Goal: Find specific page/section: Find specific page/section

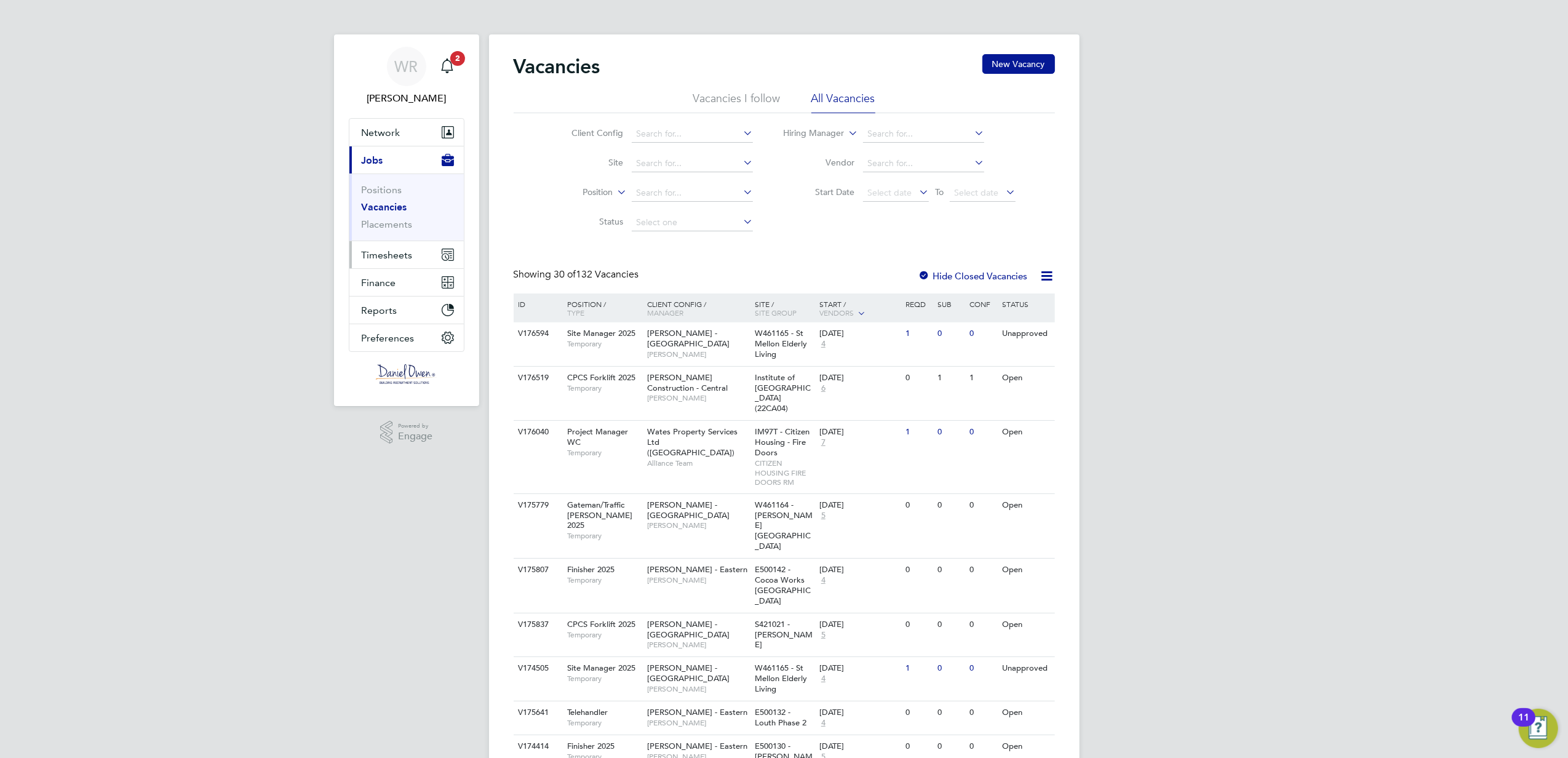
click at [389, 252] on span "Timesheets" at bounding box center [387, 255] width 51 height 12
